Goal: Communication & Community: Participate in discussion

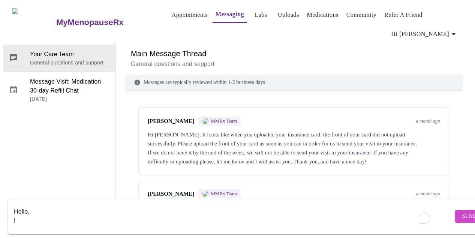
scroll to position [125, 0]
